Goal: Book appointment/travel/reservation

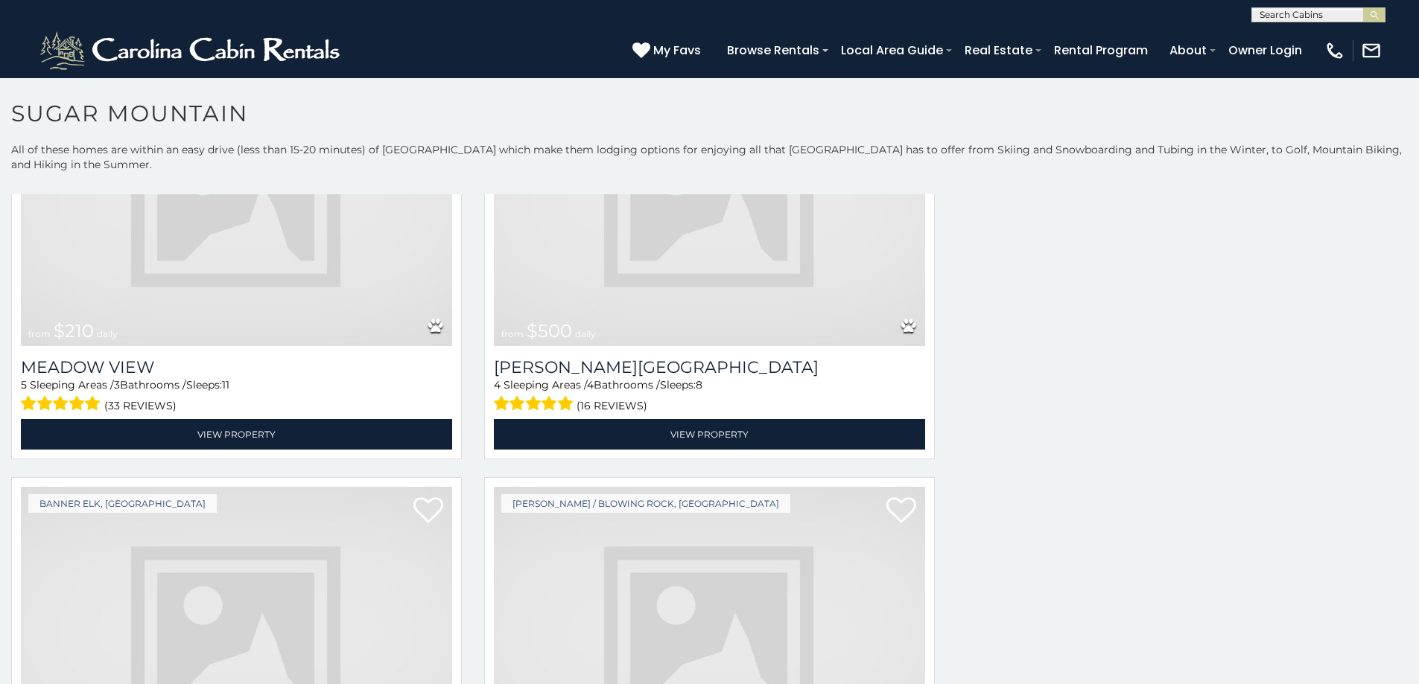
scroll to position [6, 0]
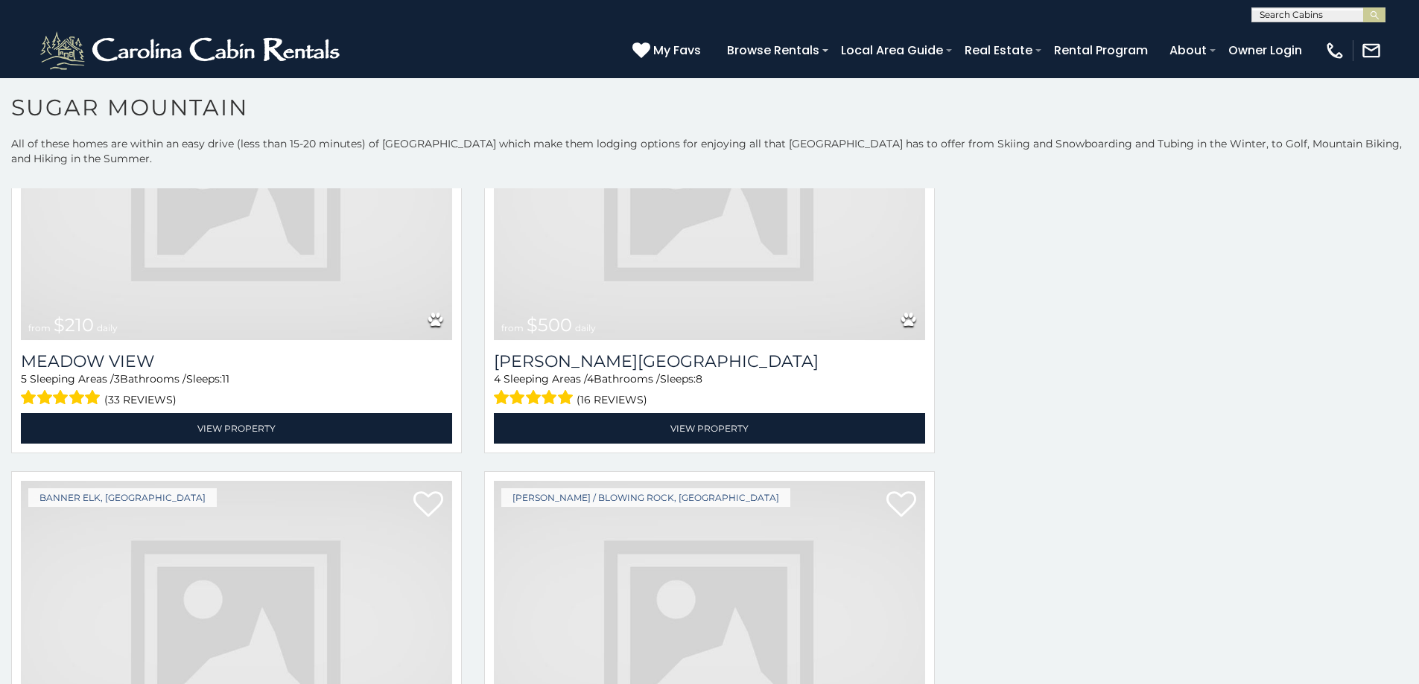
click at [579, 171] on img at bounding box center [709, 195] width 431 height 289
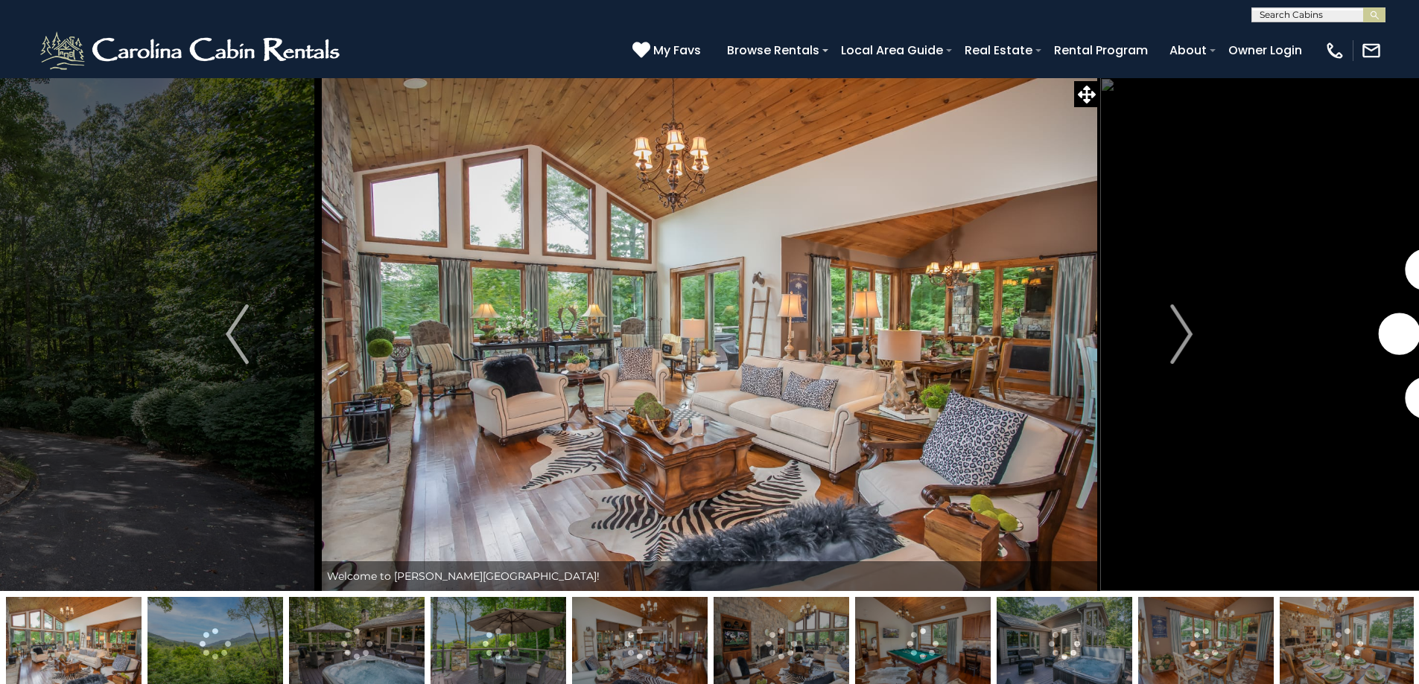
scroll to position [61, 0]
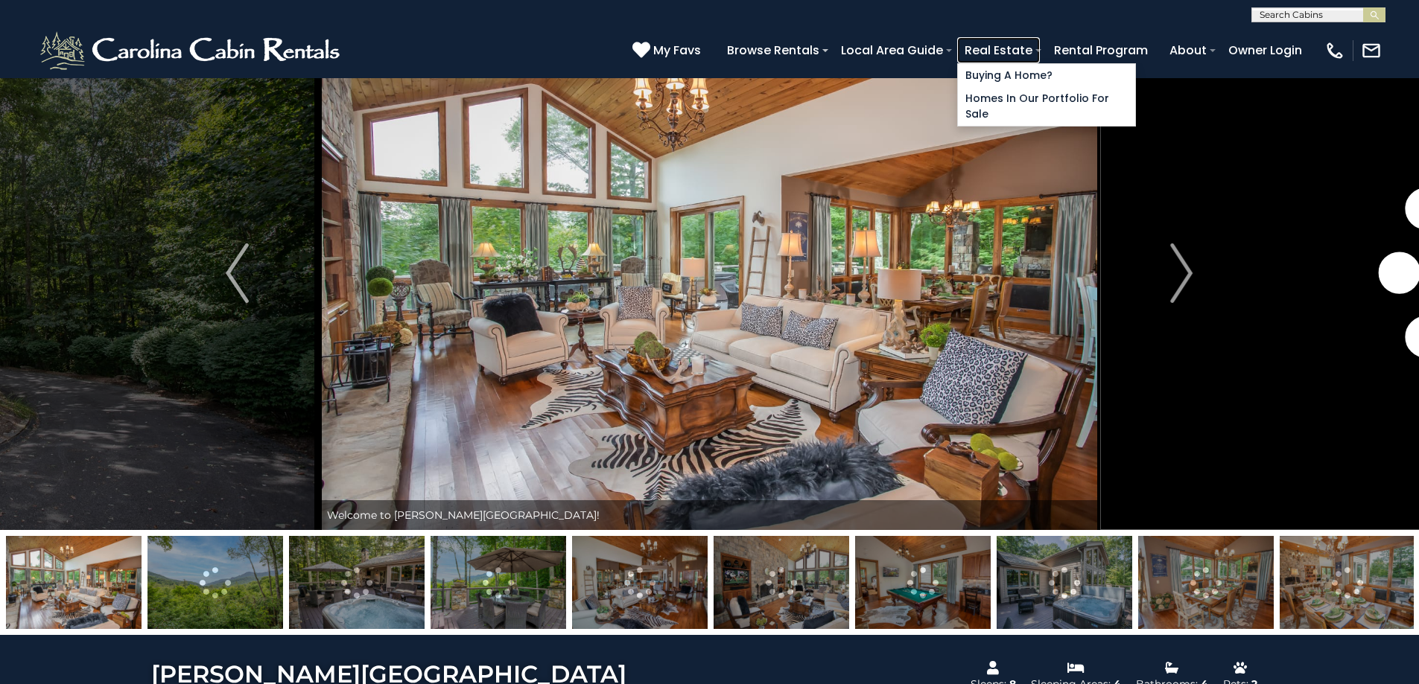
click at [1040, 48] on link "Real Estate" at bounding box center [998, 50] width 83 height 26
